Goal: Contribute content: Contribute content

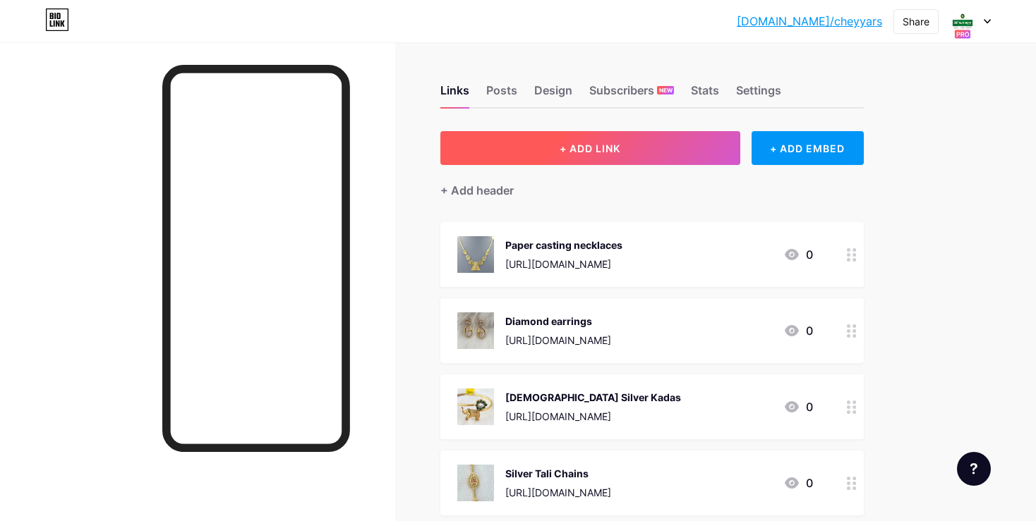
click at [555, 151] on button "+ ADD LINK" at bounding box center [590, 148] width 300 height 34
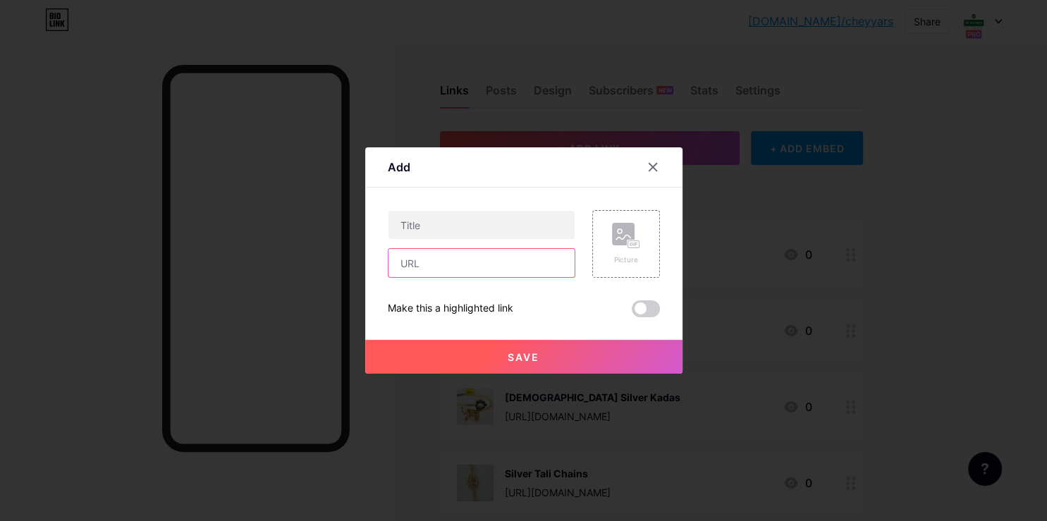
click at [477, 270] on input "text" at bounding box center [482, 263] width 186 height 28
paste input "[URL][DOMAIN_NAME]"
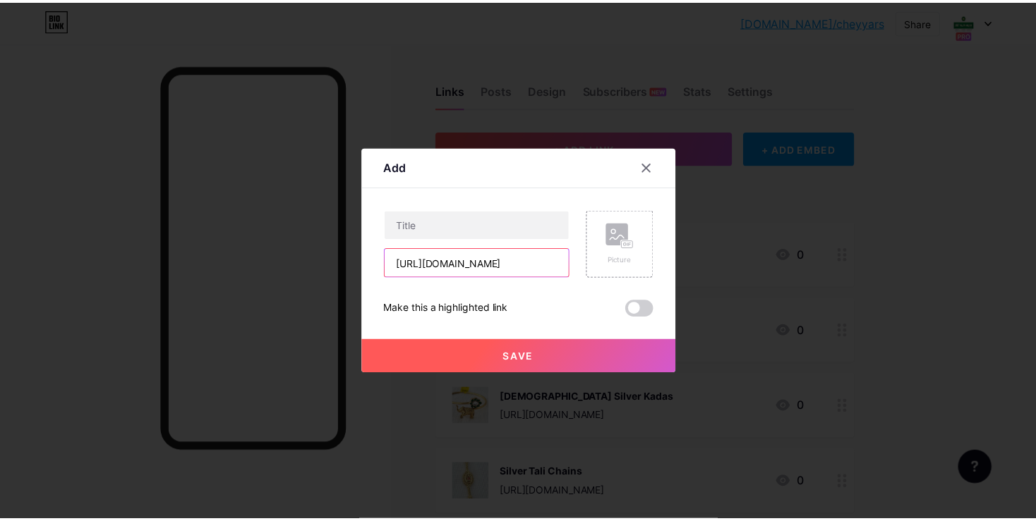
scroll to position [0, 268]
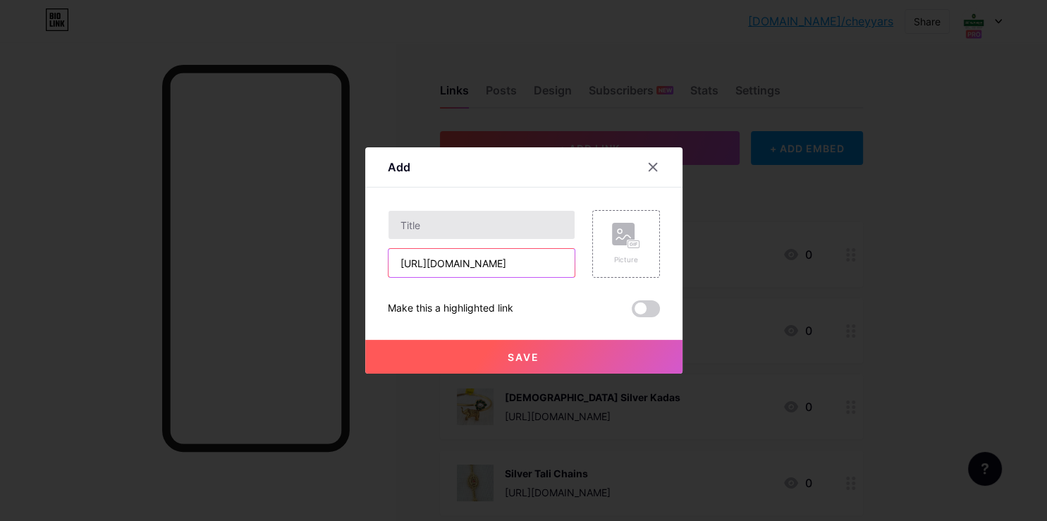
type input "[URL][DOMAIN_NAME]"
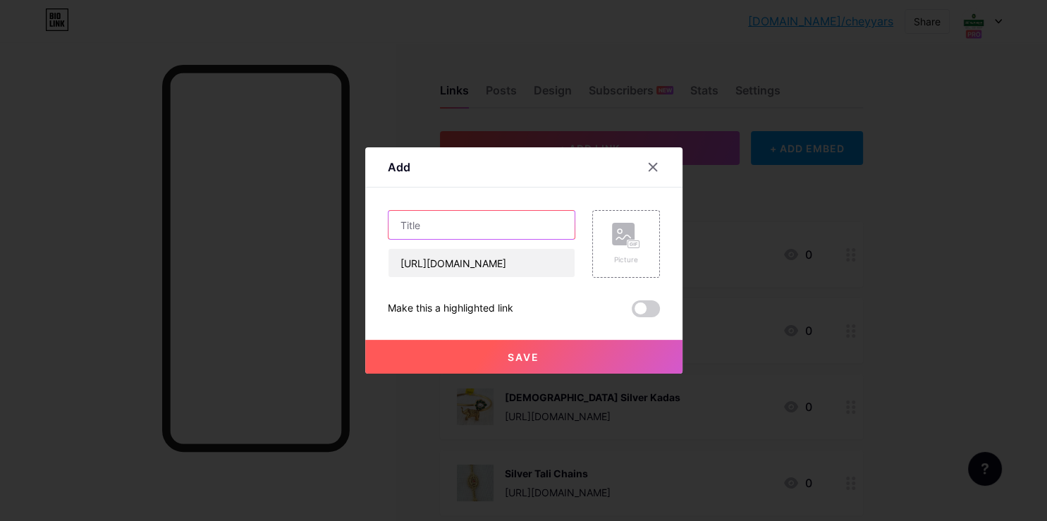
click at [413, 230] on input "text" at bounding box center [482, 225] width 186 height 28
type input "AD Stone Pendant"
click at [600, 255] on div "Picture" at bounding box center [627, 244] width 68 height 68
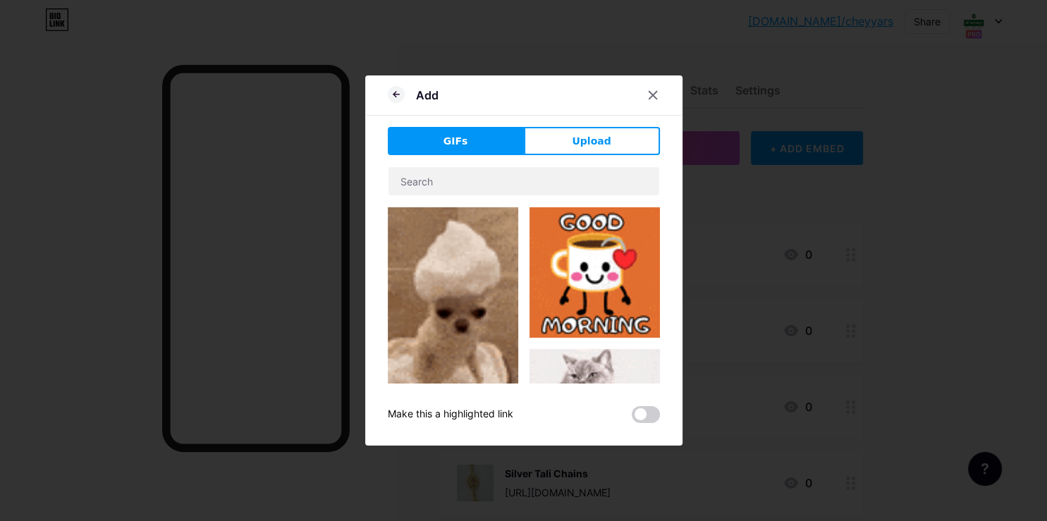
click at [557, 162] on div "GIFs Upload Content YouTube Play YouTube video without leaving your page. ADD V…" at bounding box center [524, 275] width 272 height 296
click at [557, 160] on div "GIFs Upload Content YouTube Play YouTube video without leaving your page. ADD V…" at bounding box center [524, 275] width 272 height 296
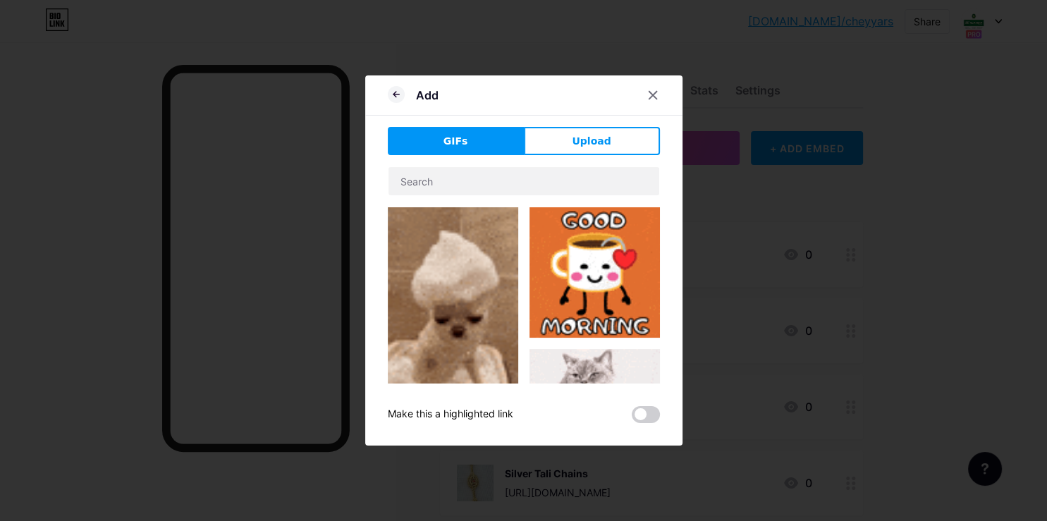
click at [559, 157] on div "GIFs Upload Content YouTube Play YouTube video without leaving your page. ADD V…" at bounding box center [524, 275] width 272 height 296
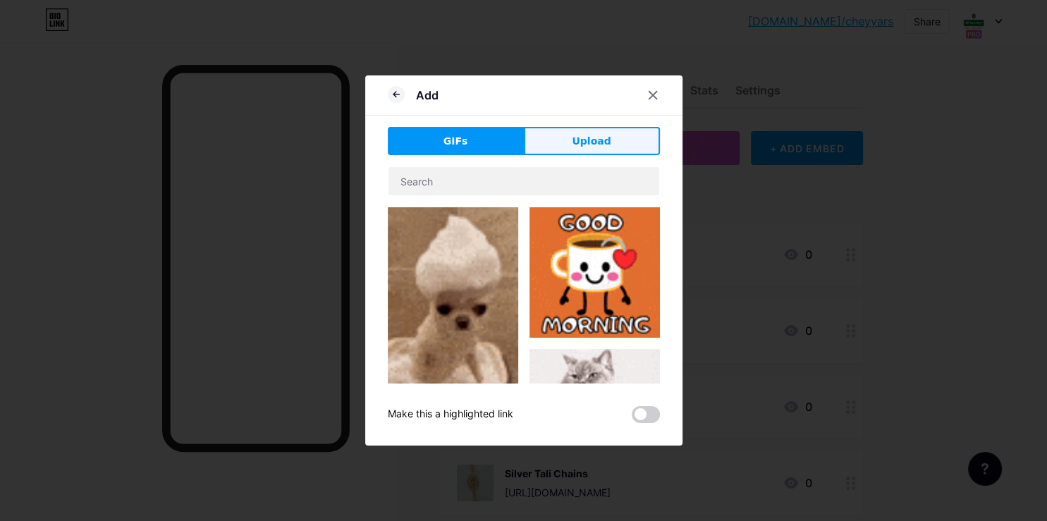
click at [576, 140] on span "Upload" at bounding box center [591, 141] width 39 height 15
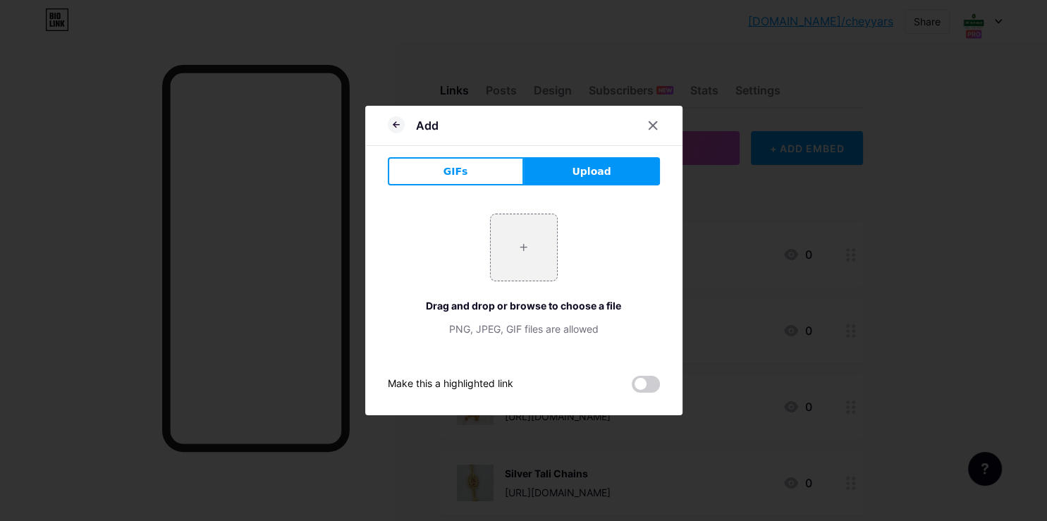
click at [470, 251] on div "+ Drag and drop or browse to choose a file PNG, JPEG, GIF files are allowed" at bounding box center [524, 275] width 272 height 123
click at [513, 247] on input "file" at bounding box center [524, 247] width 66 height 66
type input "C:\fakepath\-OU-bS3OzkA3p3tAtYvk.jpg"
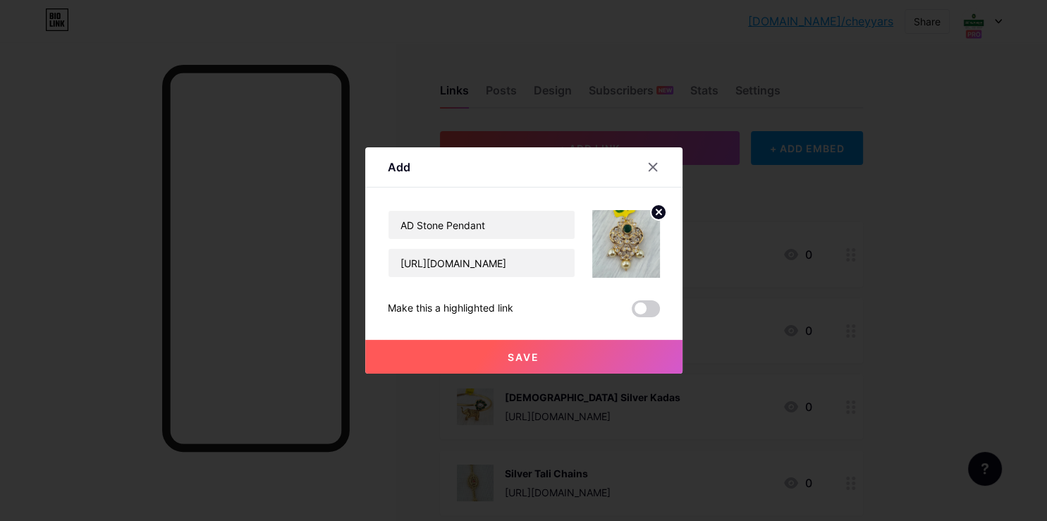
click at [534, 356] on button "Save" at bounding box center [523, 357] width 317 height 34
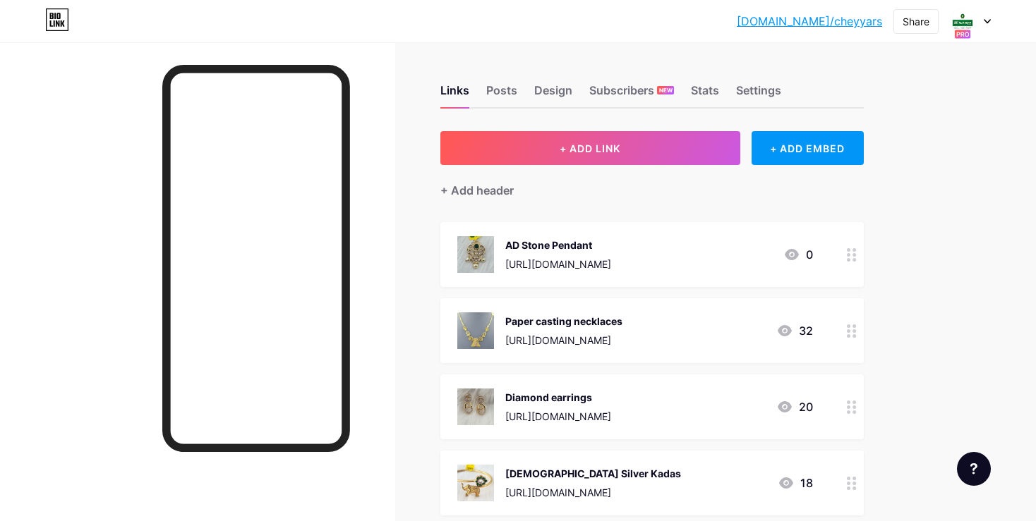
click at [839, 257] on div at bounding box center [851, 254] width 24 height 65
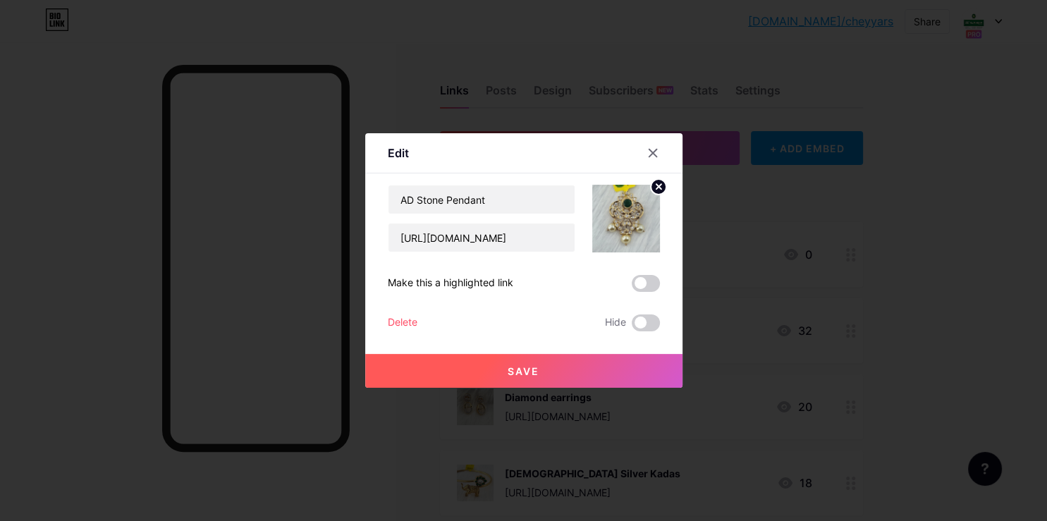
click at [921, 244] on div at bounding box center [523, 260] width 1047 height 521
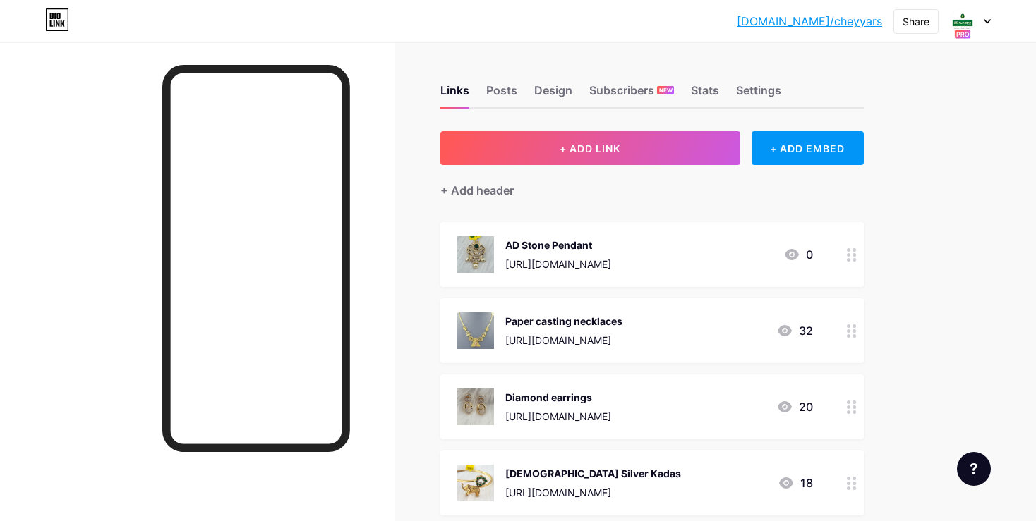
drag, startPoint x: 688, startPoint y: 262, endPoint x: 693, endPoint y: 415, distance: 152.4
click at [611, 272] on div "[URL][DOMAIN_NAME]" at bounding box center [558, 264] width 106 height 15
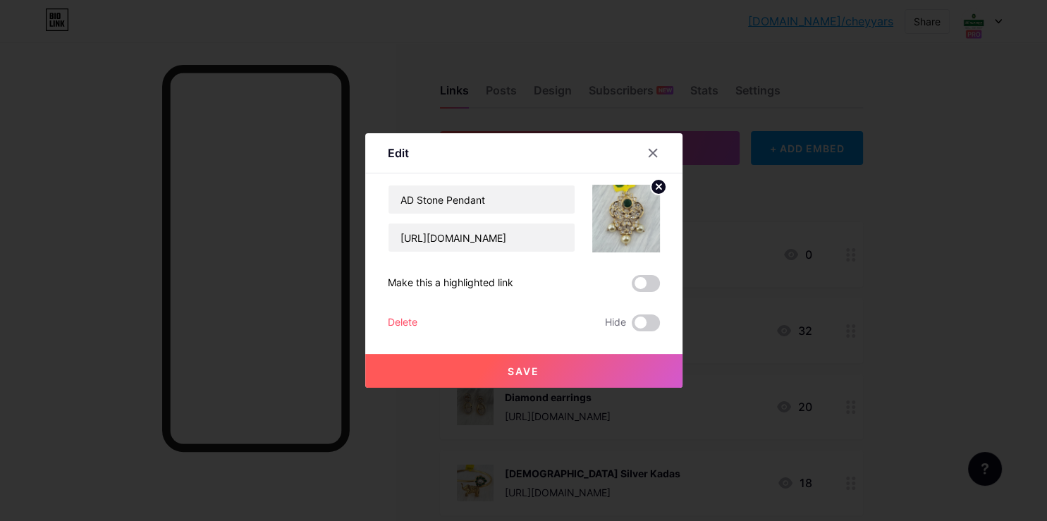
click at [892, 318] on div at bounding box center [523, 260] width 1047 height 521
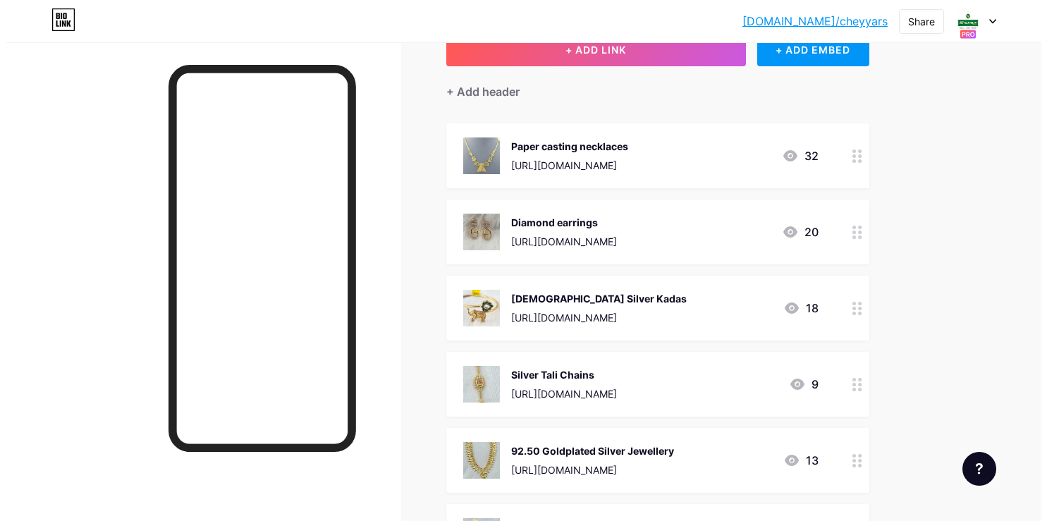
scroll to position [0, 0]
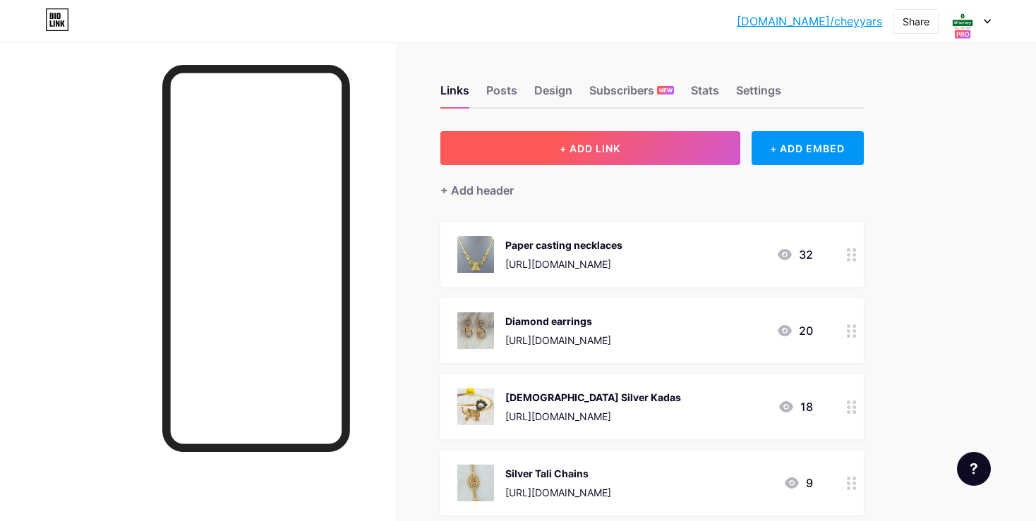
click at [574, 154] on button "+ ADD LINK" at bounding box center [590, 148] width 300 height 34
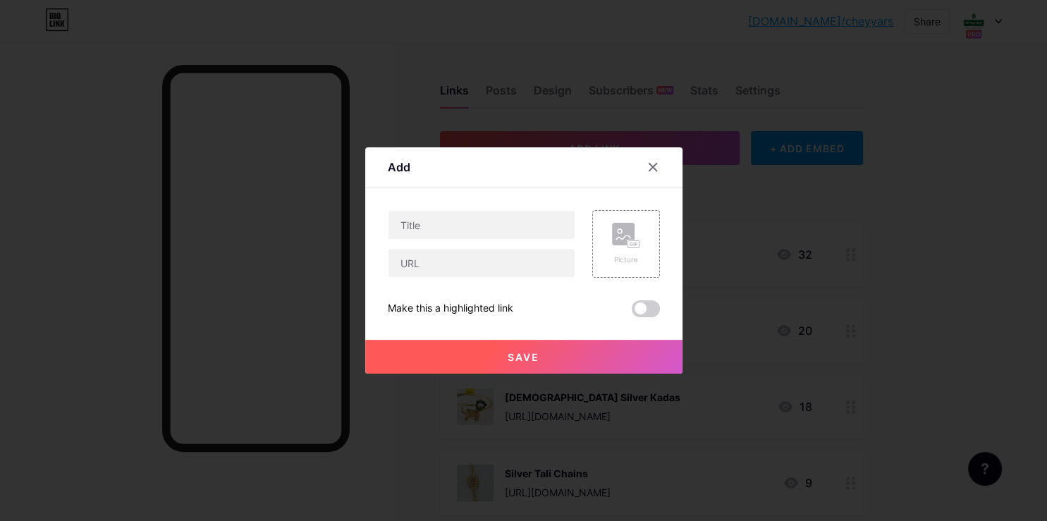
click at [549, 293] on div "Picture Make this a highlighted link Save" at bounding box center [524, 263] width 272 height 107
click at [547, 284] on div "Picture Make this a highlighted link Save" at bounding box center [524, 263] width 272 height 107
click at [546, 269] on input "text" at bounding box center [482, 263] width 186 height 28
paste input "[URL][DOMAIN_NAME]"
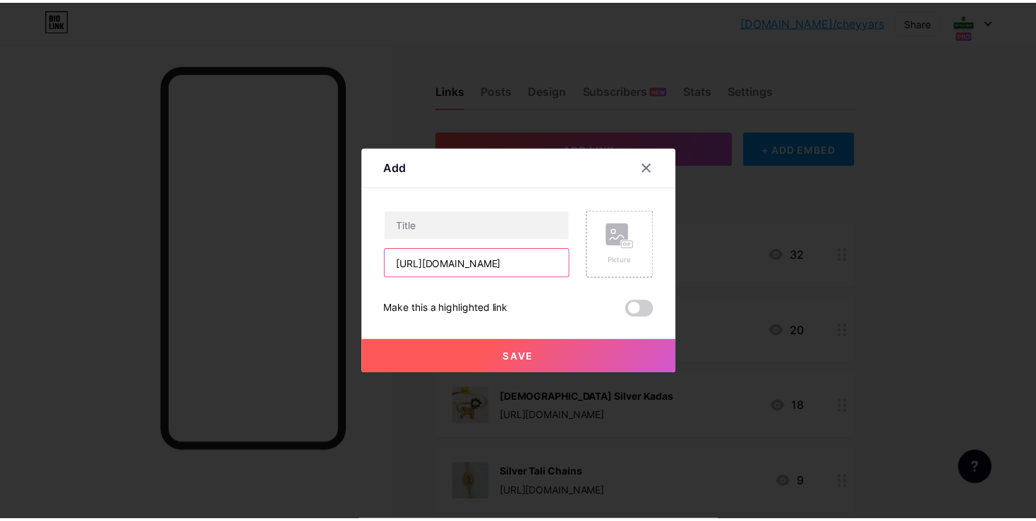
scroll to position [0, 161]
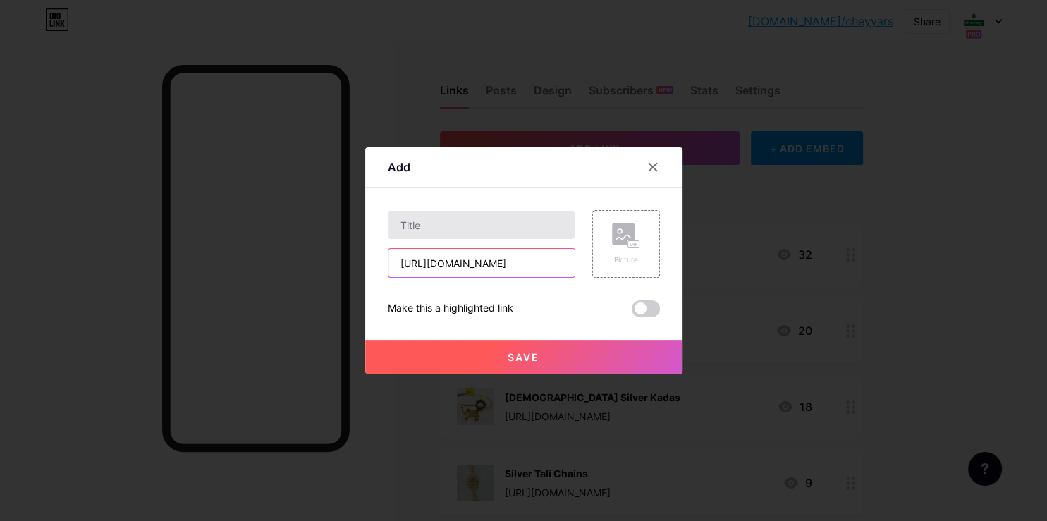
type input "[URL][DOMAIN_NAME]"
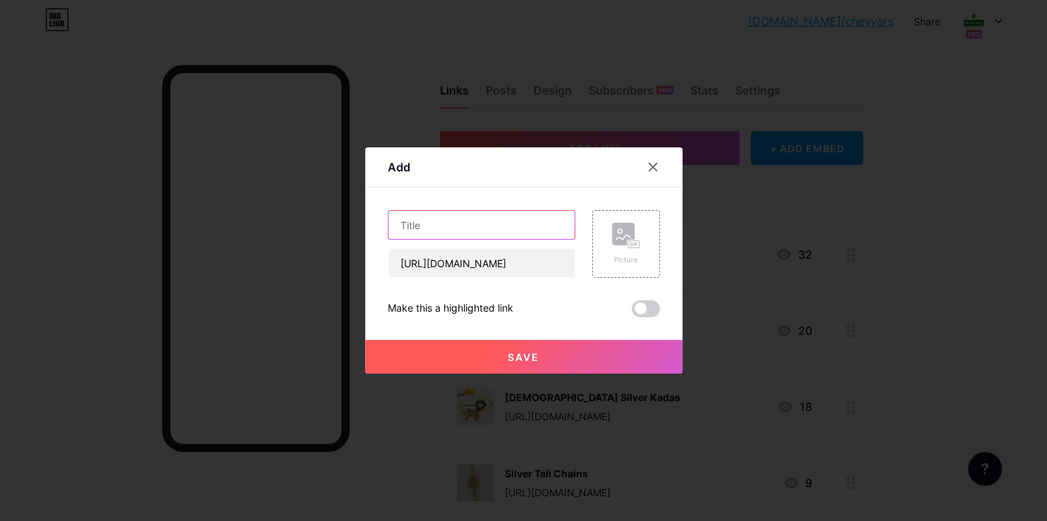
click at [488, 221] on input "text" at bounding box center [482, 225] width 186 height 28
type input "92.50 Silver Anklet"
click at [631, 248] on rect at bounding box center [633, 244] width 11 height 7
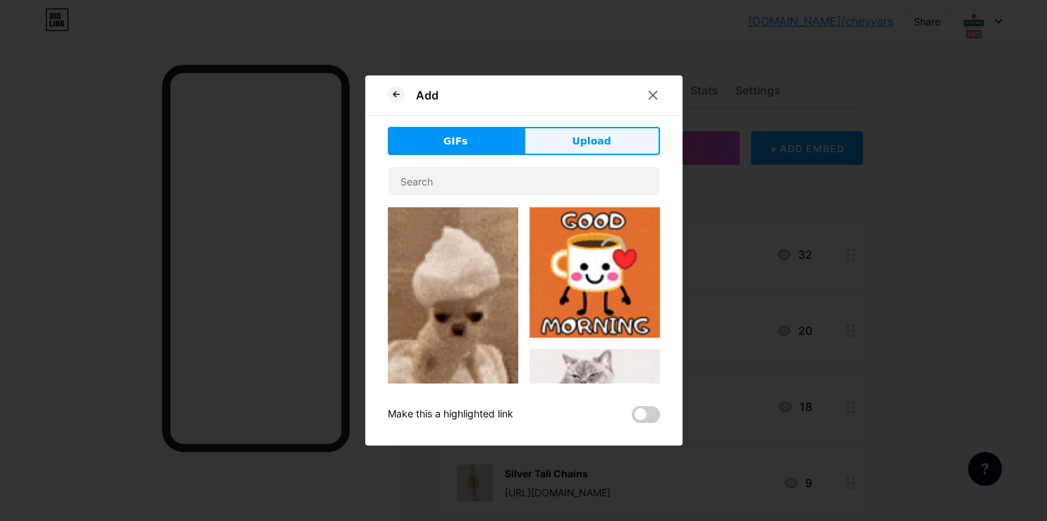
click at [535, 145] on button "Upload" at bounding box center [592, 141] width 136 height 28
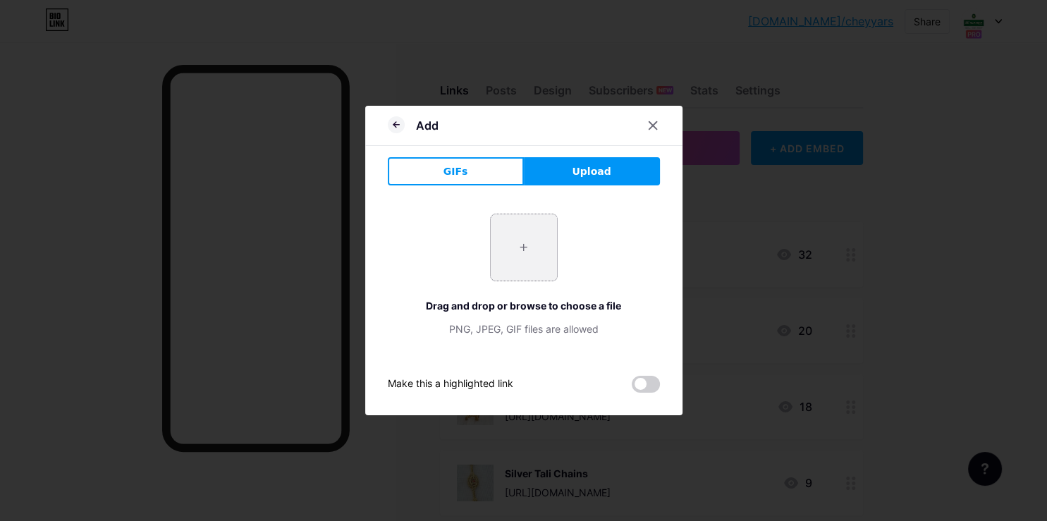
click at [521, 259] on input "file" at bounding box center [524, 247] width 66 height 66
type input "C:\fakepath\20250809_133239_cca49b60-d5a3-4a63-95ea-6dcf9843585b.webp"
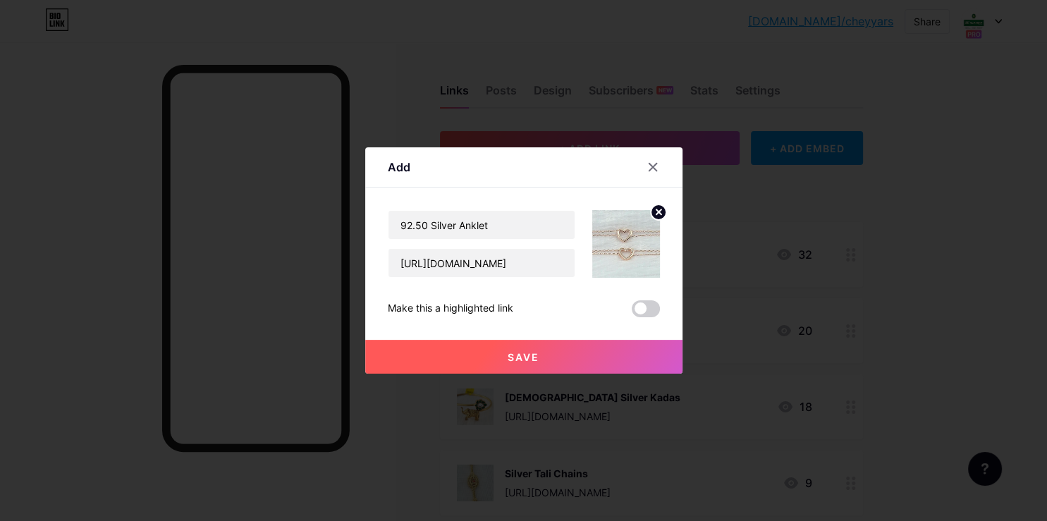
click at [516, 353] on span "Save" at bounding box center [524, 357] width 32 height 12
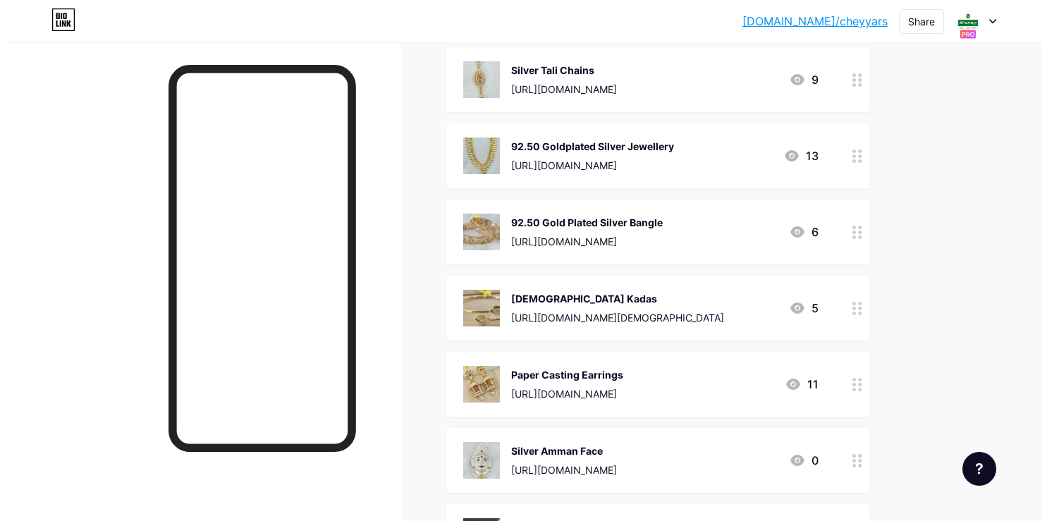
scroll to position [0, 0]
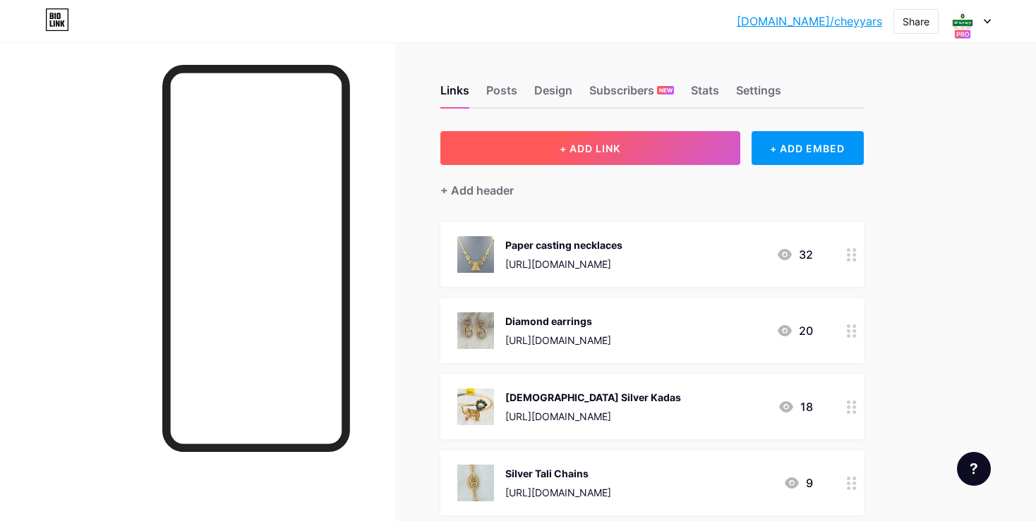
click at [635, 142] on button "+ ADD LINK" at bounding box center [590, 148] width 300 height 34
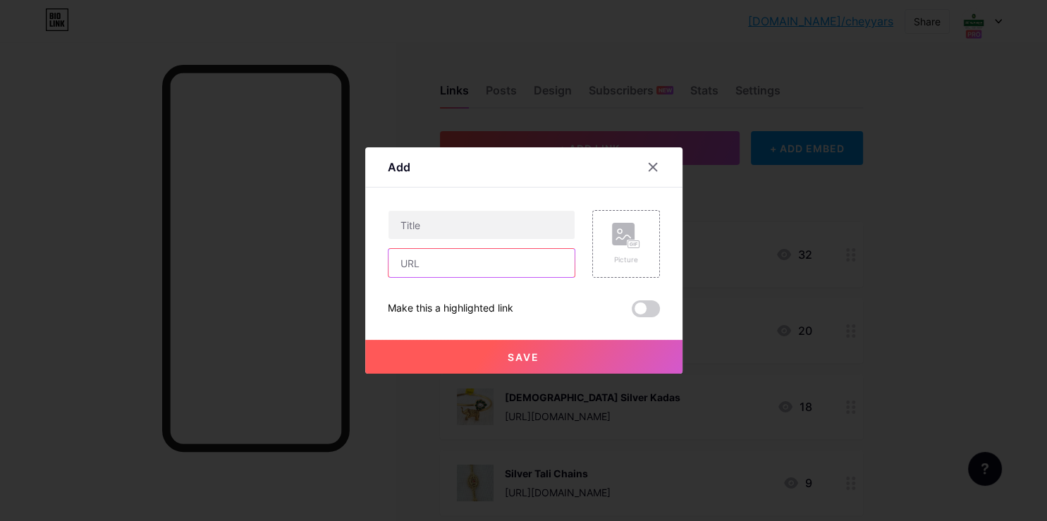
click at [447, 267] on input "text" at bounding box center [482, 263] width 186 height 28
paste input "[URL][DOMAIN_NAME]"
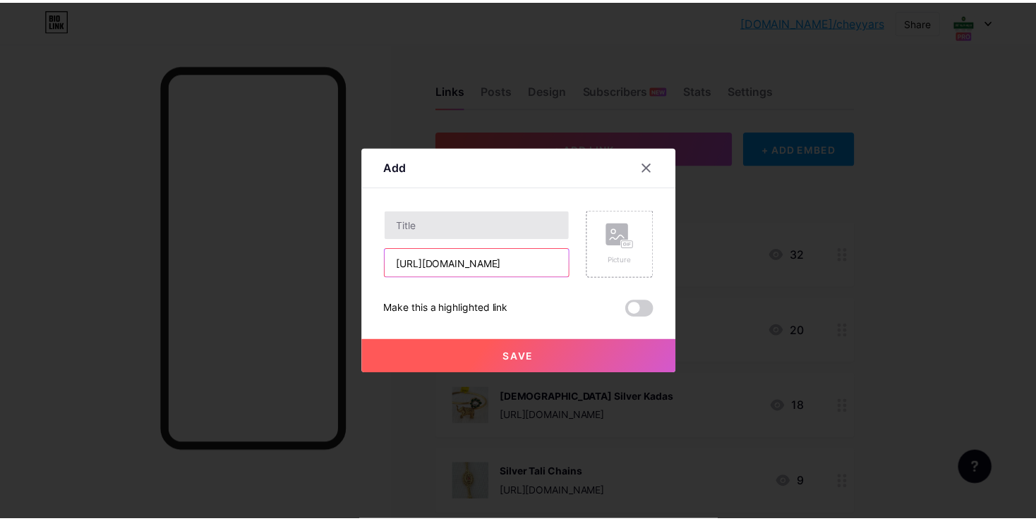
scroll to position [0, 242]
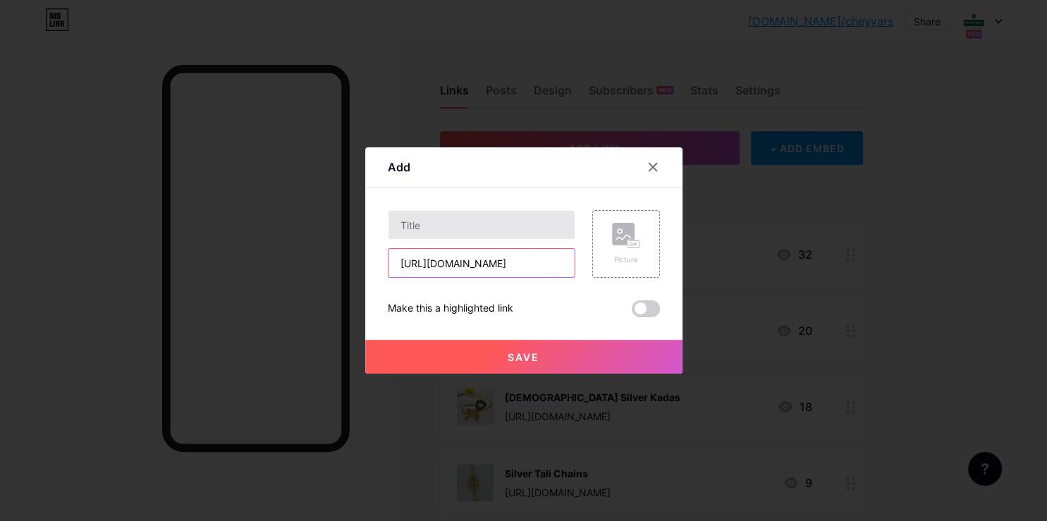
type input "[URL][DOMAIN_NAME]"
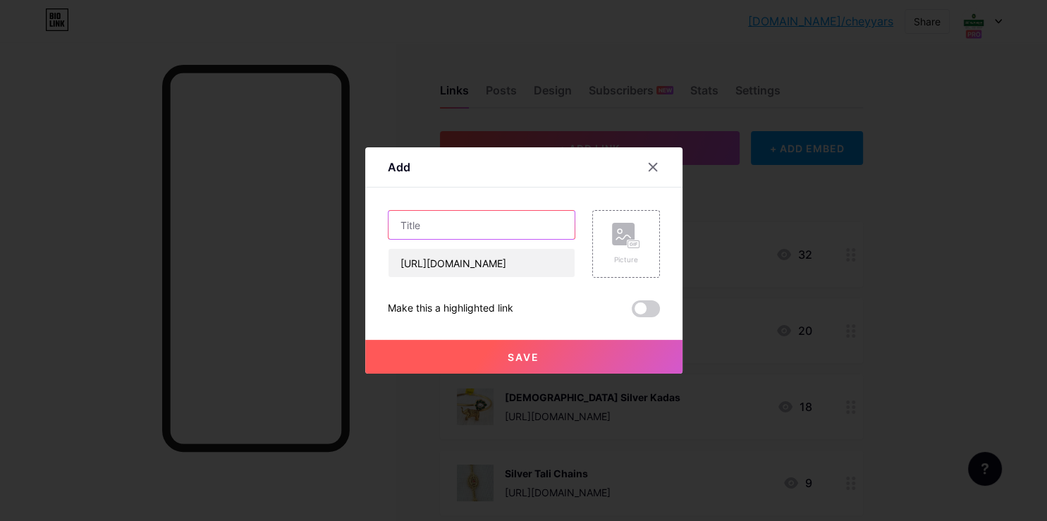
click at [439, 214] on input "text" at bounding box center [482, 225] width 186 height 28
type input "24kt Gold Foil Frames"
click at [614, 243] on rect at bounding box center [623, 234] width 23 height 23
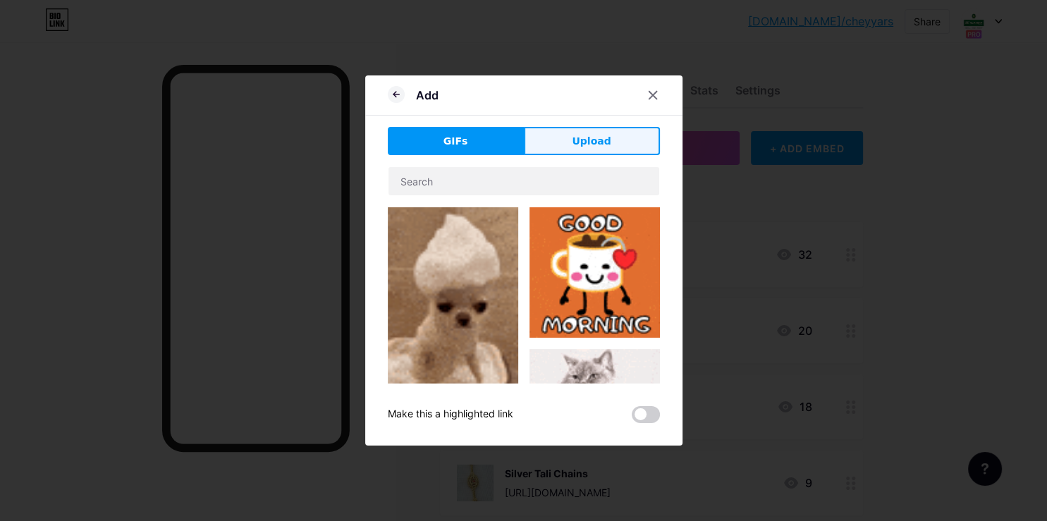
click at [590, 144] on span "Upload" at bounding box center [591, 141] width 39 height 15
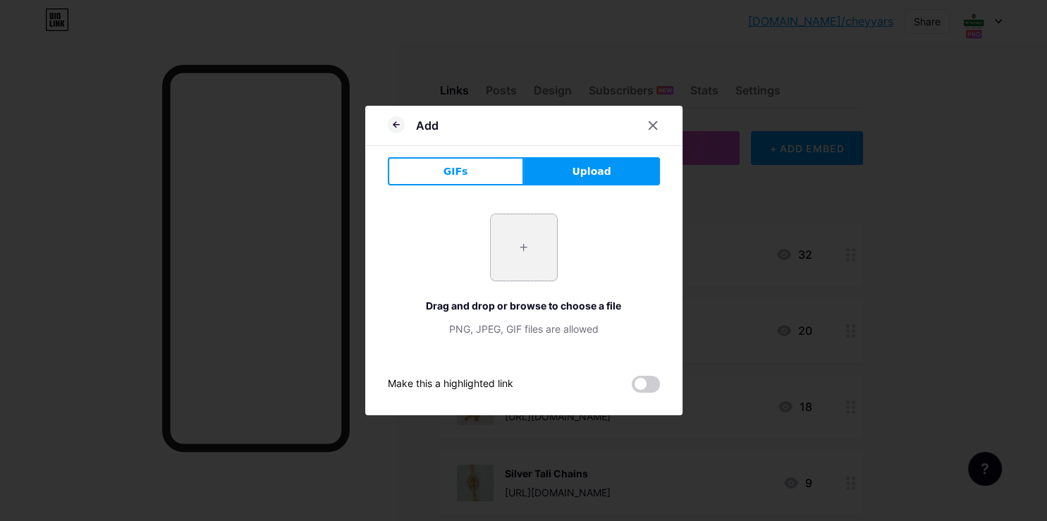
click at [499, 257] on input "file" at bounding box center [524, 247] width 66 height 66
type input "C:\fakepath\20250521_175032.webp"
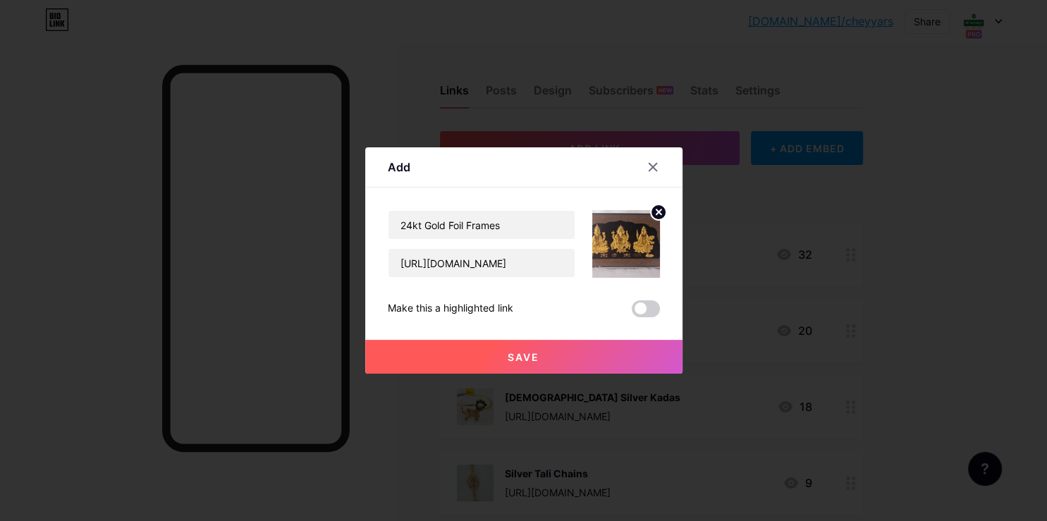
click at [565, 362] on button "Save" at bounding box center [523, 357] width 317 height 34
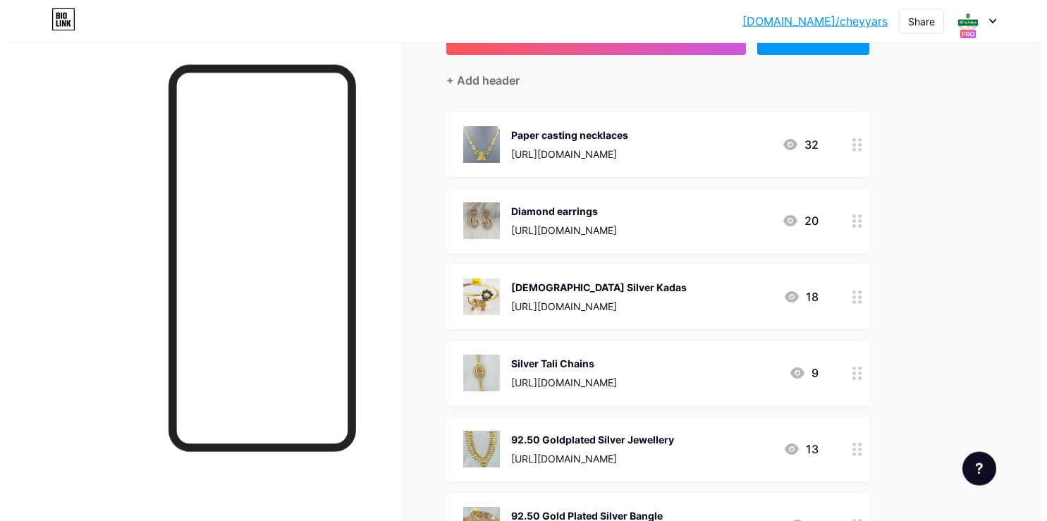
scroll to position [0, 0]
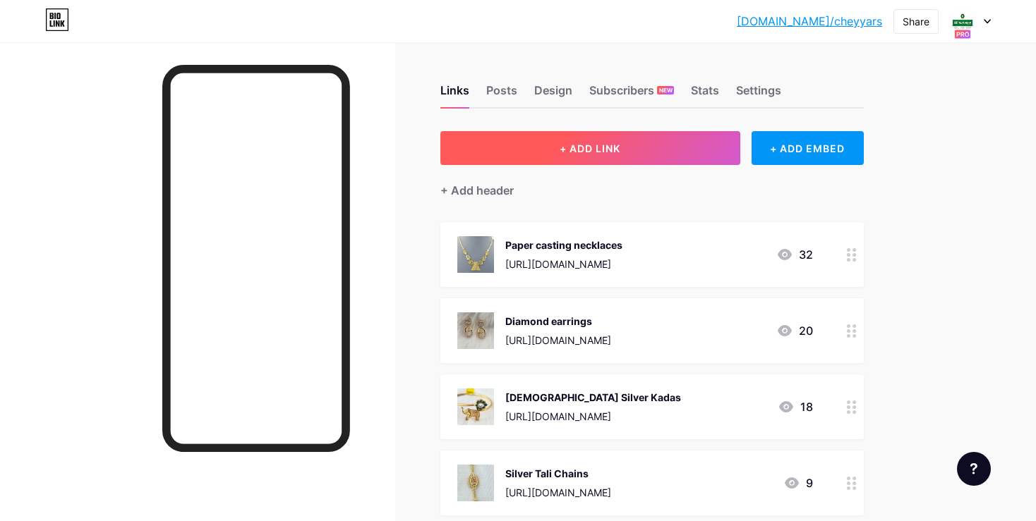
click at [609, 155] on button "+ ADD LINK" at bounding box center [590, 148] width 300 height 34
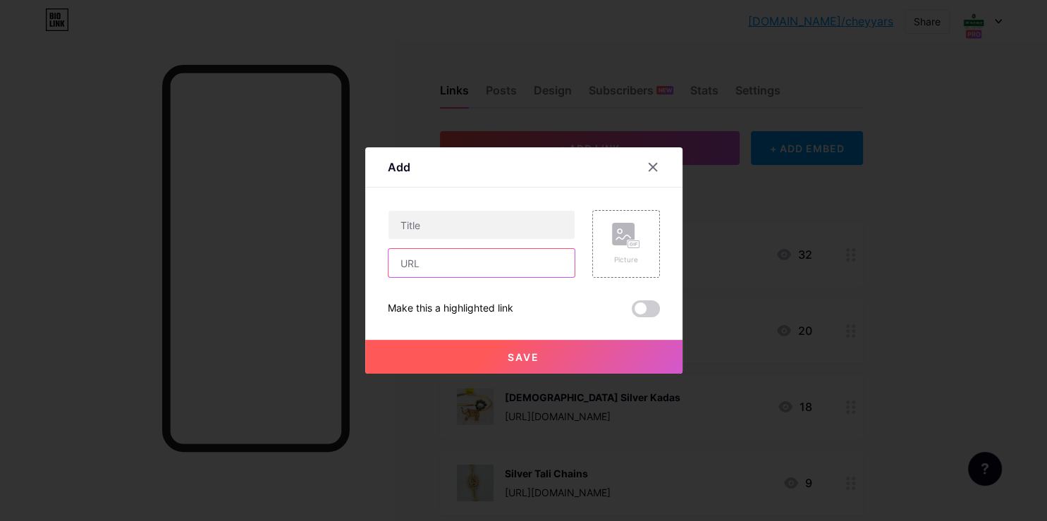
click at [490, 265] on input "text" at bounding box center [482, 263] width 186 height 28
paste input "[URL][DOMAIN_NAME]"
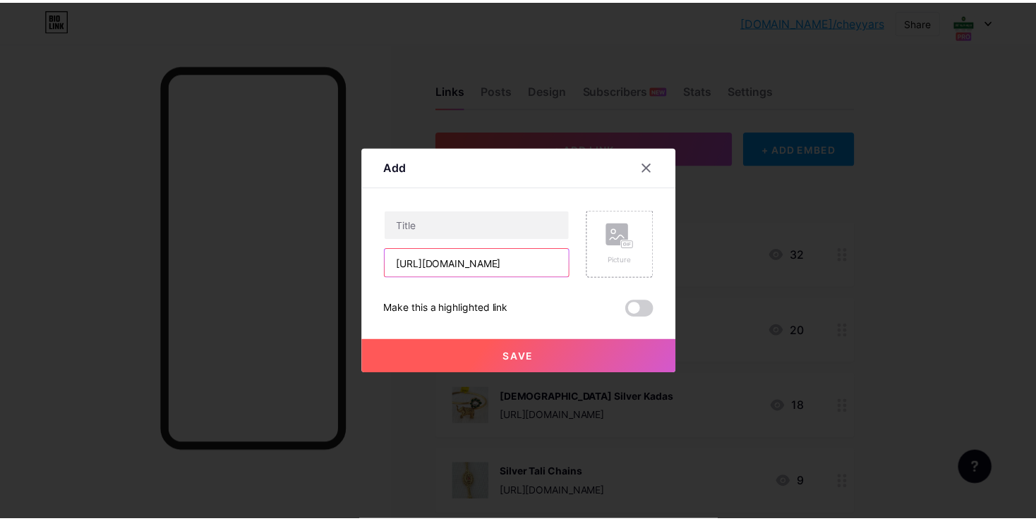
scroll to position [0, 308]
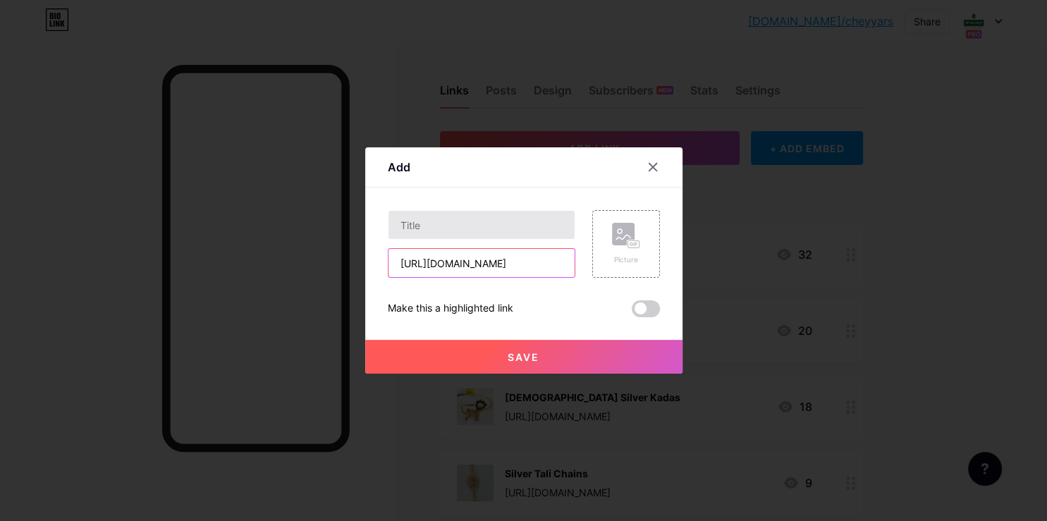
type input "[URL][DOMAIN_NAME]"
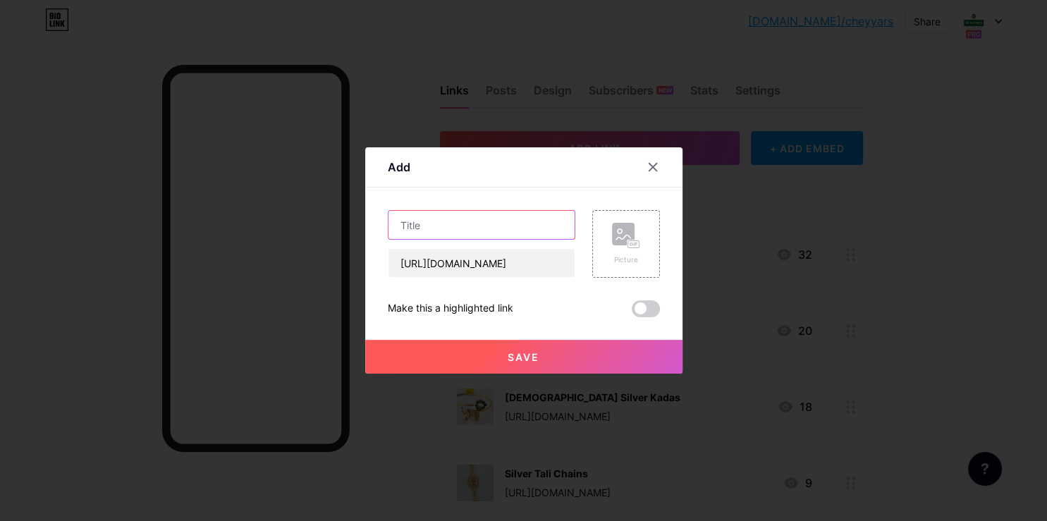
click at [413, 215] on input "text" at bounding box center [482, 225] width 186 height 28
type input "p"
type input "["
type input "Premium Antique Necklace"
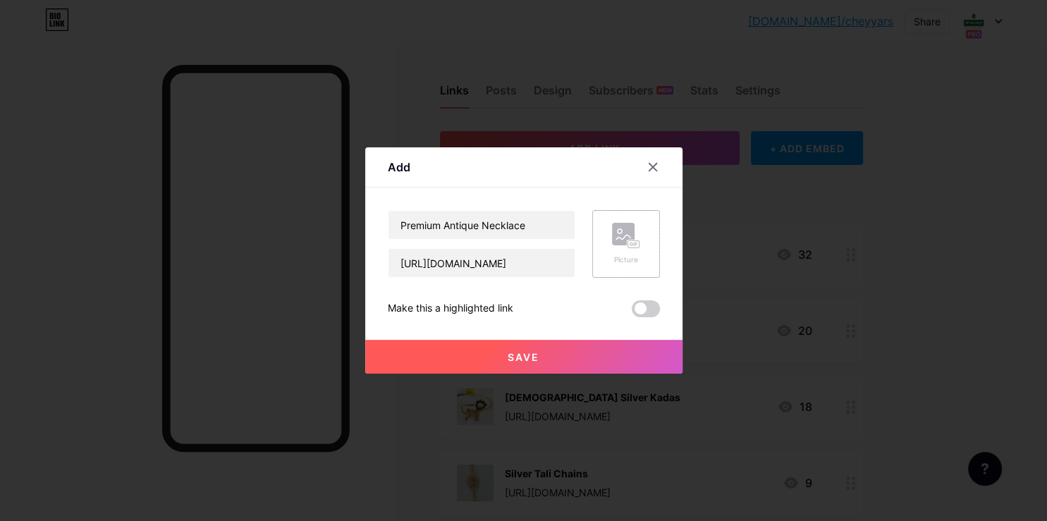
click at [619, 238] on rect at bounding box center [623, 234] width 23 height 23
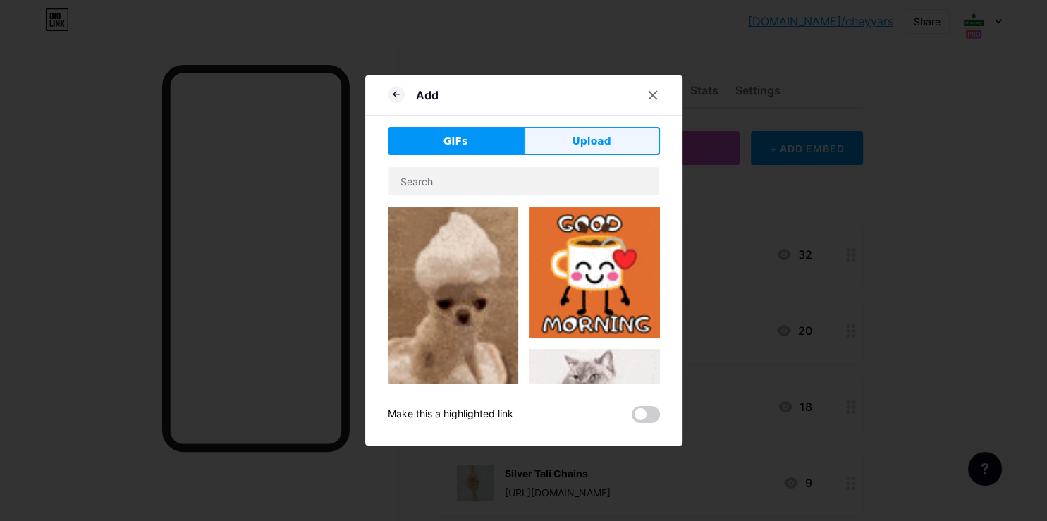
click at [578, 145] on span "Upload" at bounding box center [591, 141] width 39 height 15
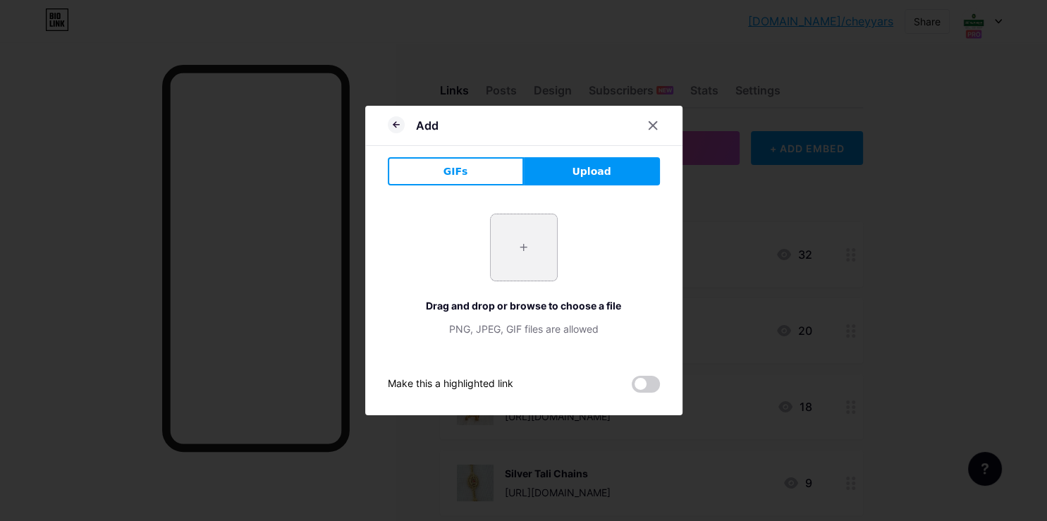
click at [523, 245] on input "file" at bounding box center [524, 247] width 66 height 66
type input "C:\fakepath\-OV1Z7Bd4mBvYfT2Vuho.jpg"
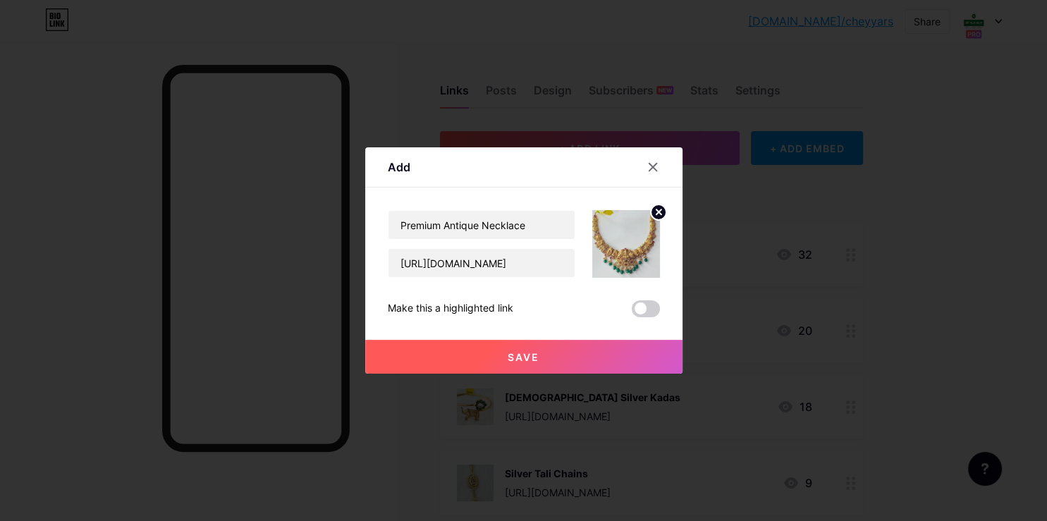
click at [521, 360] on span "Save" at bounding box center [524, 357] width 32 height 12
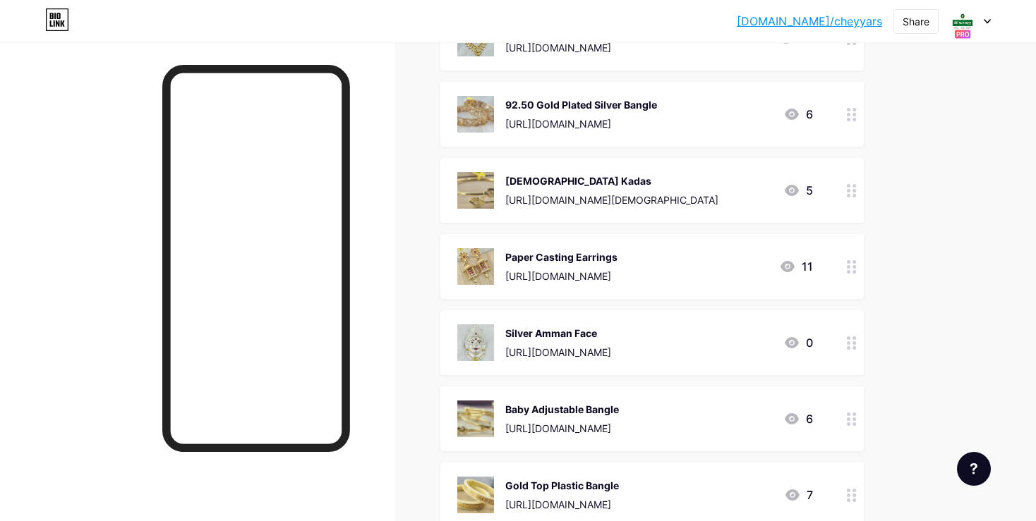
scroll to position [0, 0]
